Goal: Register for event/course

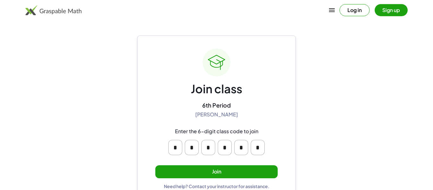
scroll to position [12, 0]
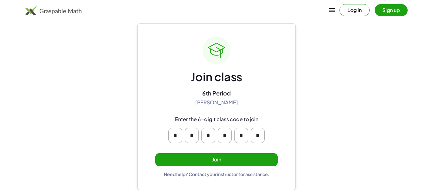
click at [229, 160] on button "Join" at bounding box center [216, 159] width 122 height 13
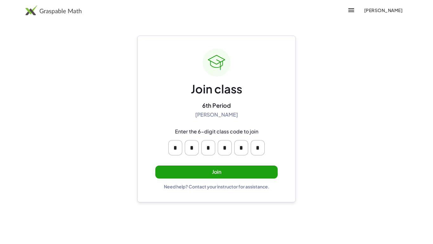
click at [201, 169] on button "Join" at bounding box center [216, 171] width 122 height 13
